Goal: Information Seeking & Learning: Understand process/instructions

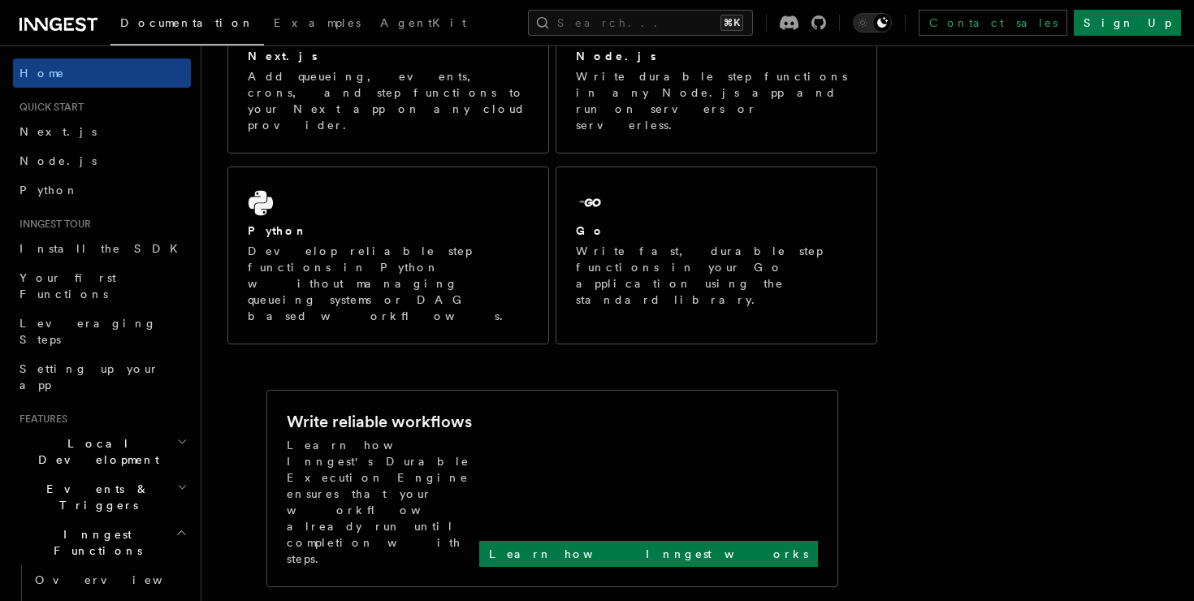
scroll to position [132, 0]
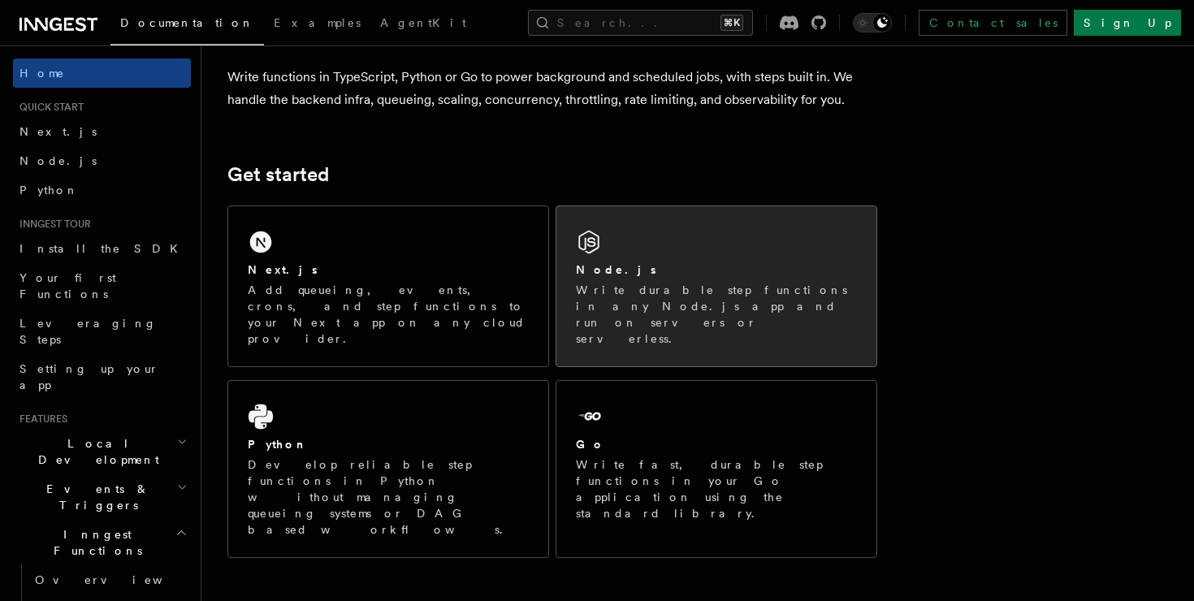
click at [668, 291] on p "Write durable step functions in any Node.js app and run on servers or serverles…" at bounding box center [716, 314] width 281 height 65
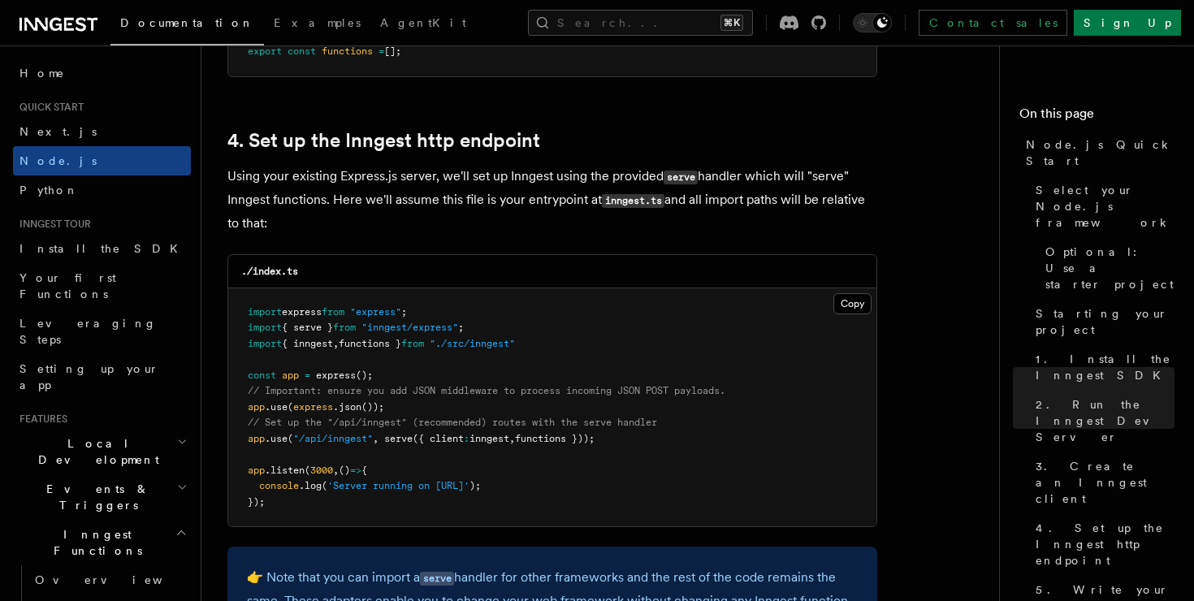
scroll to position [2405, 0]
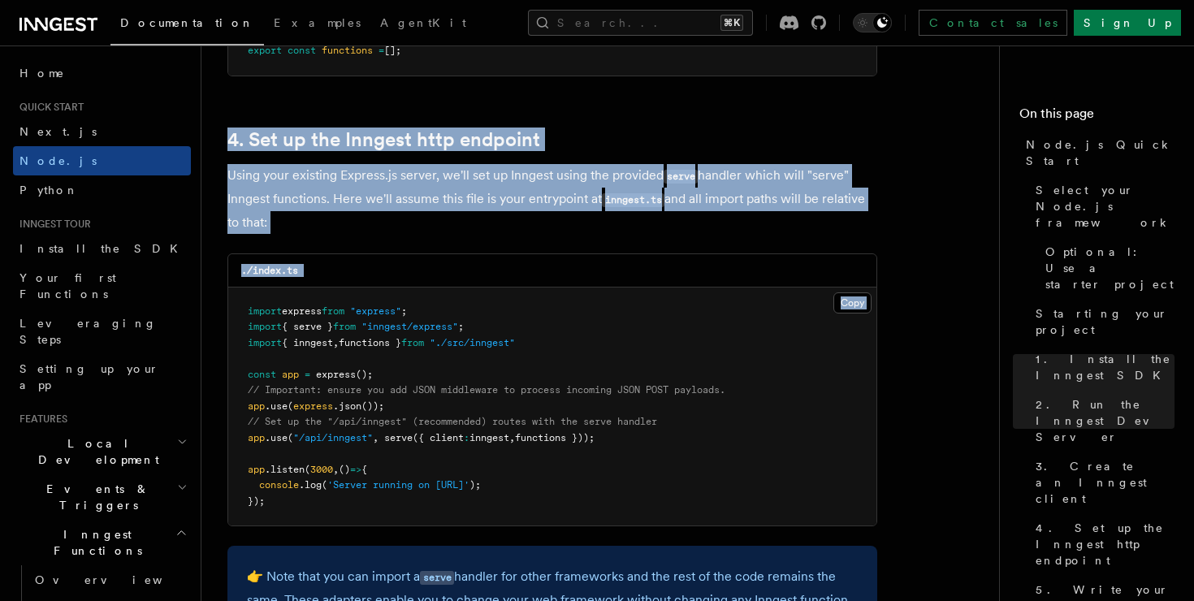
drag, startPoint x: 523, startPoint y: 112, endPoint x: 523, endPoint y: 299, distance: 186.8
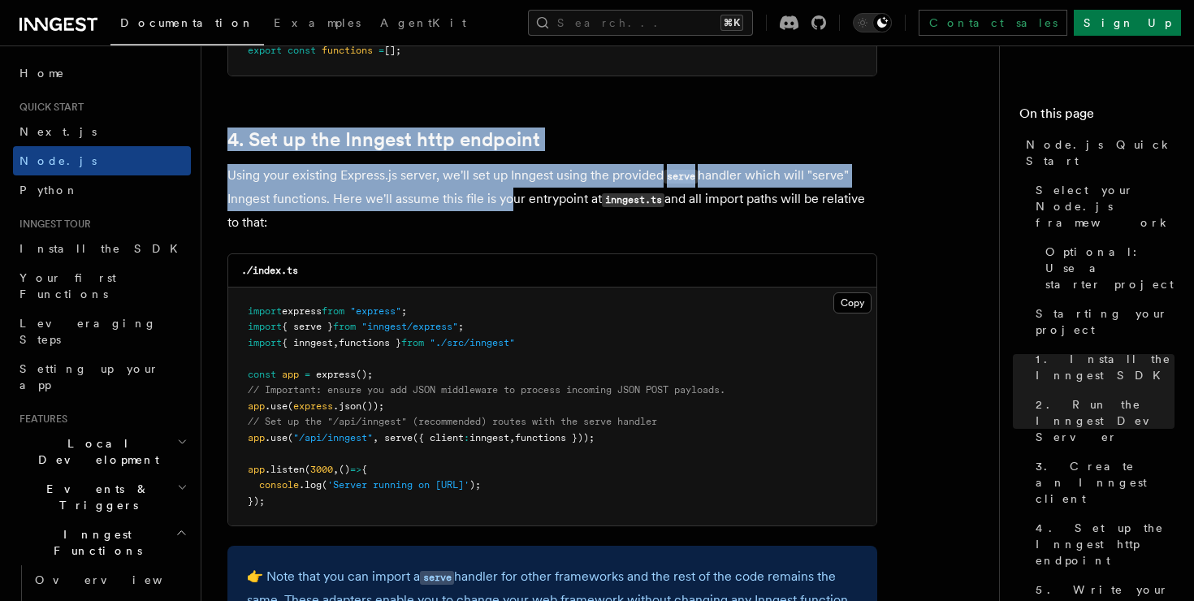
drag, startPoint x: 500, startPoint y: 99, endPoint x: 519, endPoint y: 236, distance: 137.7
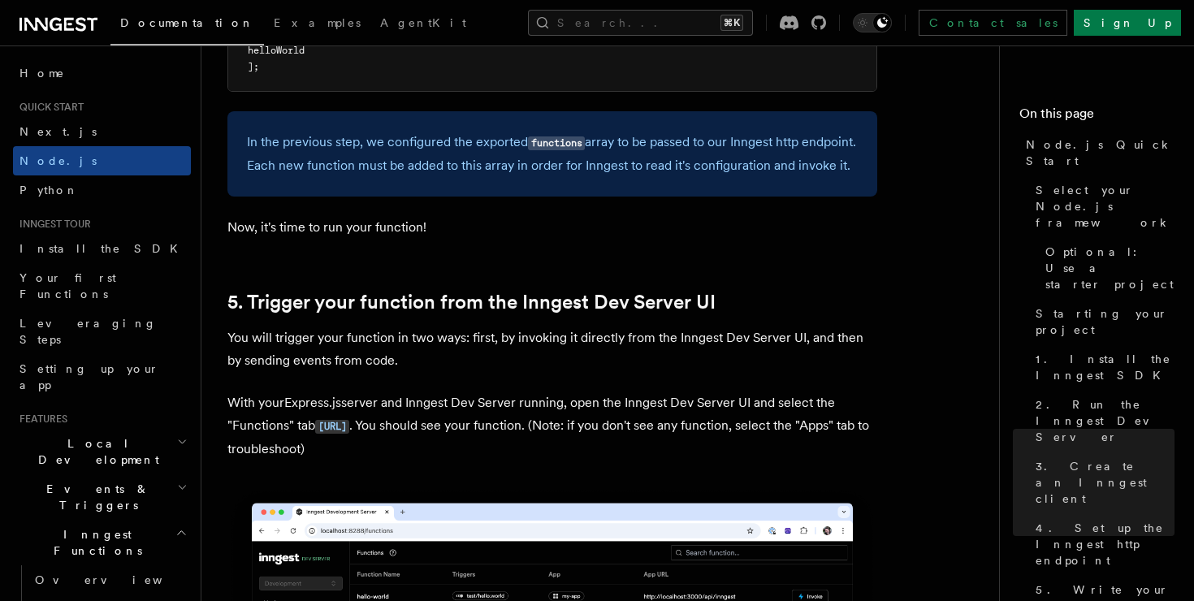
scroll to position [3696, 0]
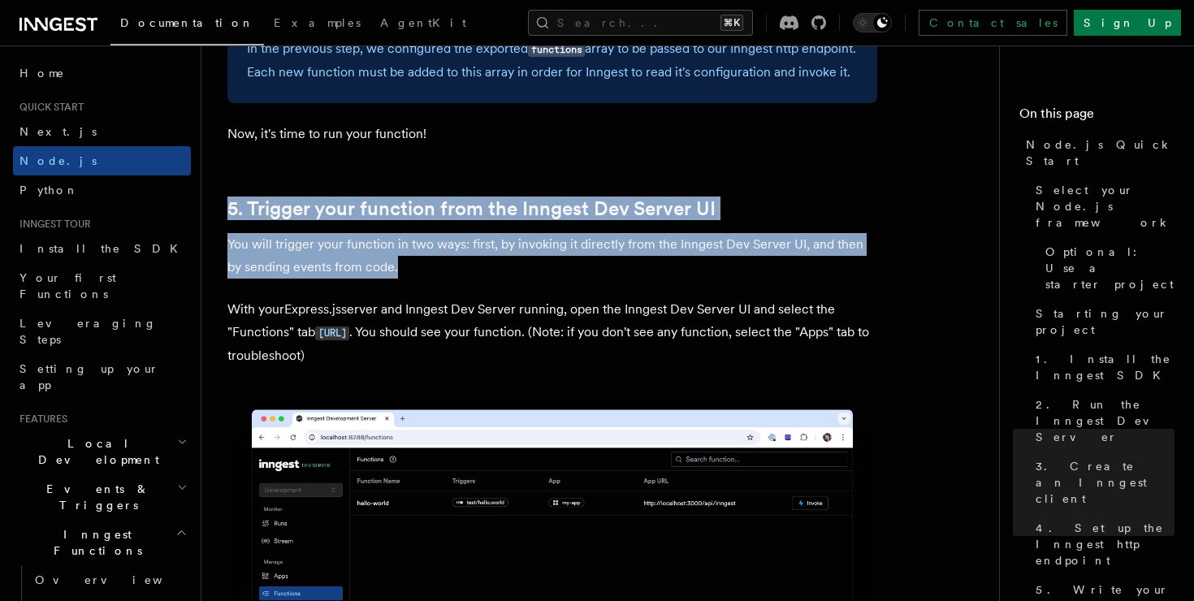
drag, startPoint x: 517, startPoint y: 217, endPoint x: 518, endPoint y: 427, distance: 210.4
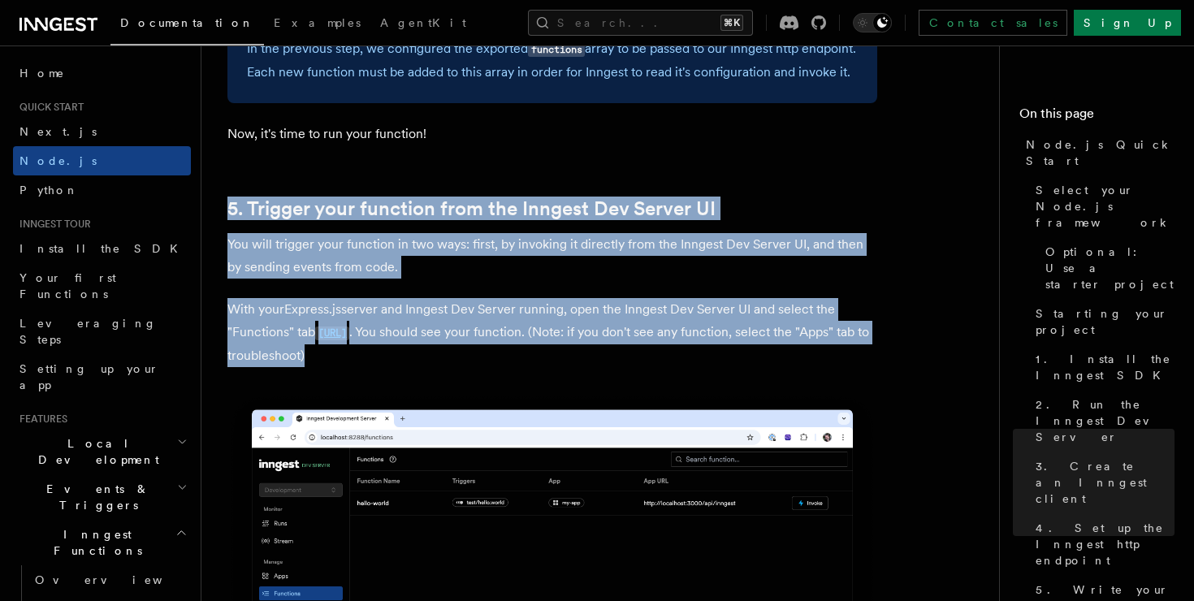
drag, startPoint x: 552, startPoint y: 183, endPoint x: 554, endPoint y: 481, distance: 298.1
drag, startPoint x: 540, startPoint y: 134, endPoint x: 560, endPoint y: 396, distance: 262.3
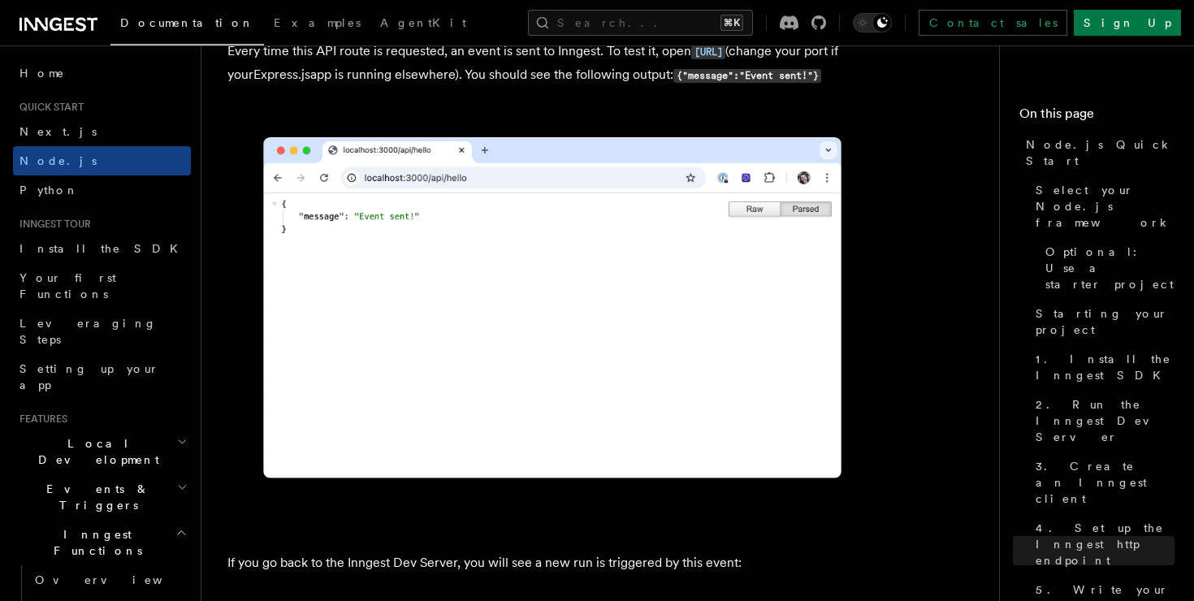
scroll to position [9227, 0]
